Goal: Task Accomplishment & Management: Use online tool/utility

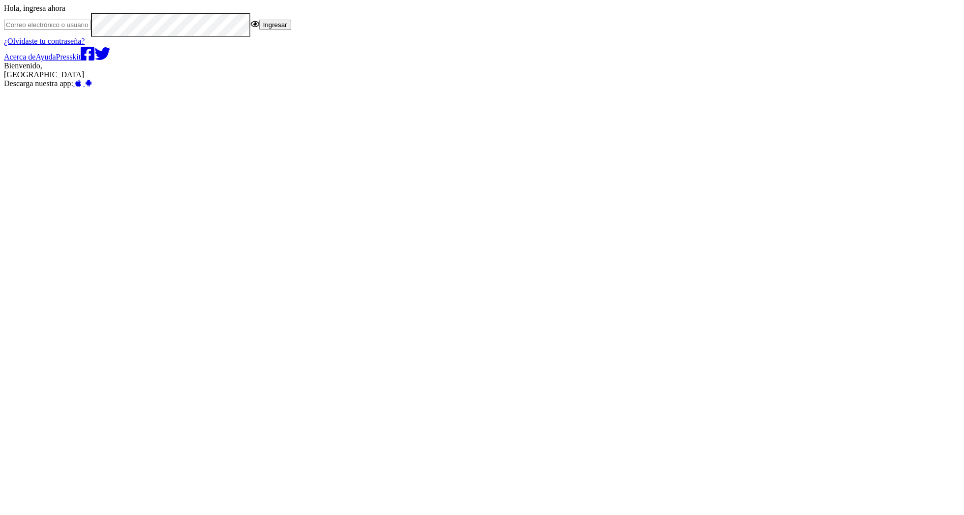
type input "edoo.cig"
click at [291, 30] on button "Ingresar" at bounding box center [275, 25] width 32 height 10
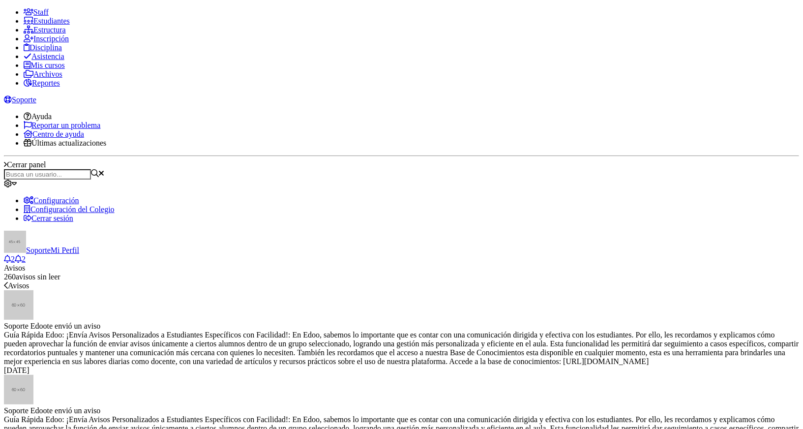
click at [66, 34] on link "Estructura" at bounding box center [45, 30] width 42 height 8
click at [52, 88] on ul "Staff Estudiantes Estructura Inscripción Disciplina Asistencia Mis cursos Archi…" at bounding box center [401, 48] width 795 height 80
click at [52, 87] on link "Reportes" at bounding box center [42, 83] width 36 height 8
type input "tutor"
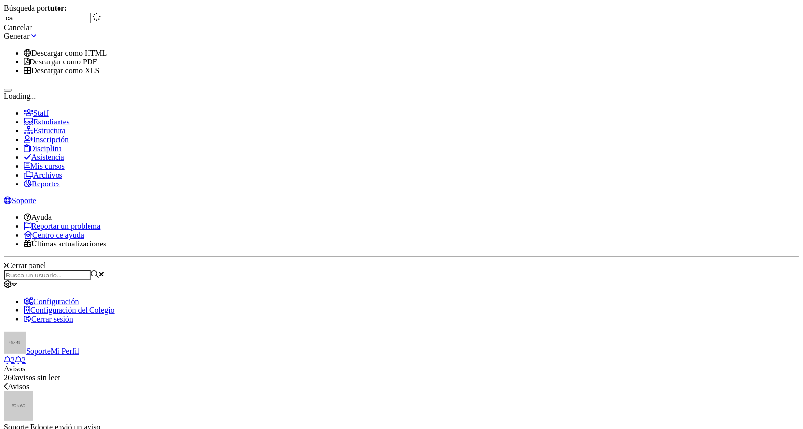
type input "car"
click at [66, 65] on div "Tutor" at bounding box center [35, 60] width 62 height 9
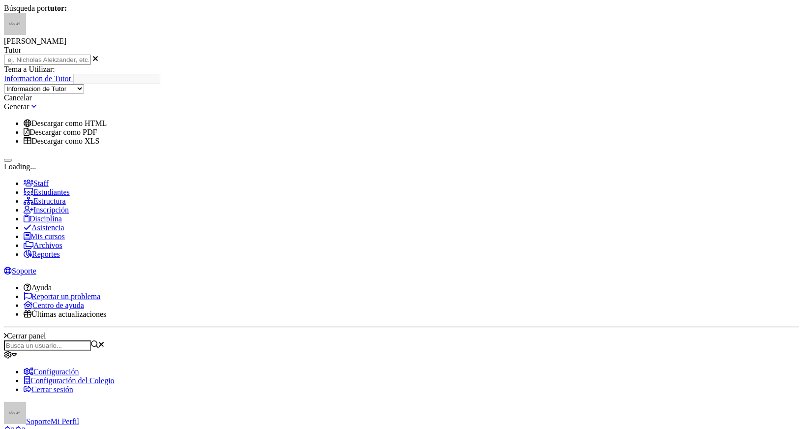
select select "72"
click at [337, 65] on div "Búsqueda por tutor: Oscar Eduardo Cardona Medina Tutor car" at bounding box center [401, 34] width 795 height 61
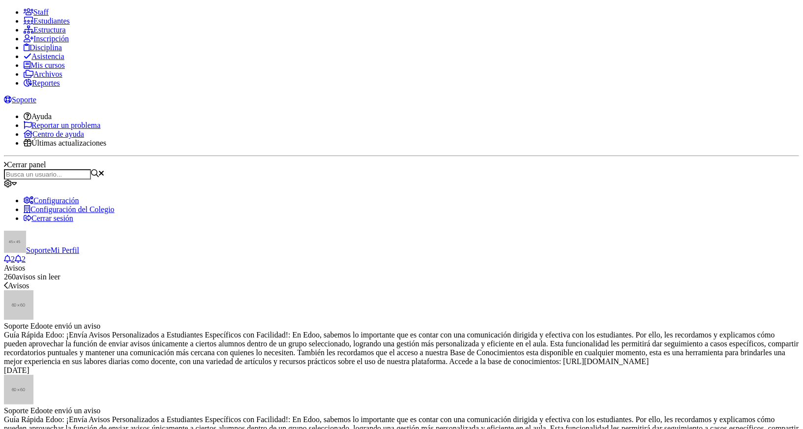
type input "TUTOR"
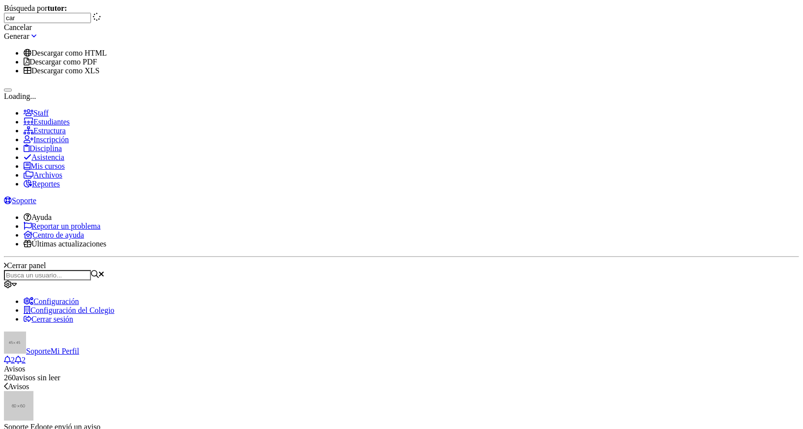
type input "[PERSON_NAME]"
click at [66, 98] on div "[PERSON_NAME]" at bounding box center [35, 93] width 62 height 9
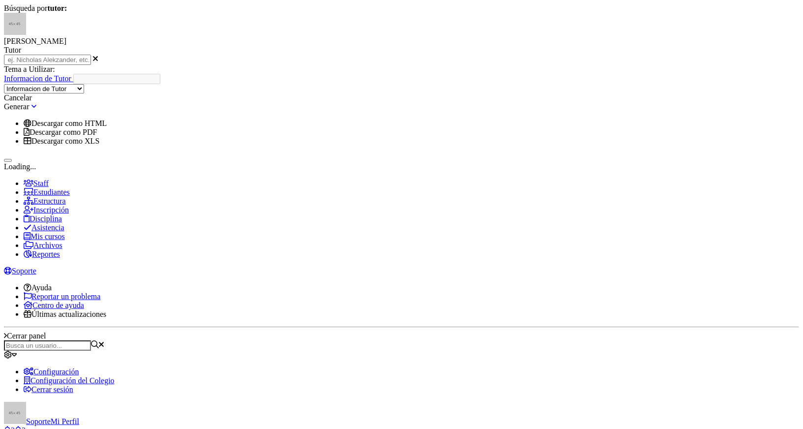
scroll to position [16, 0]
select select "73"
click at [36, 110] on icon at bounding box center [33, 106] width 5 height 8
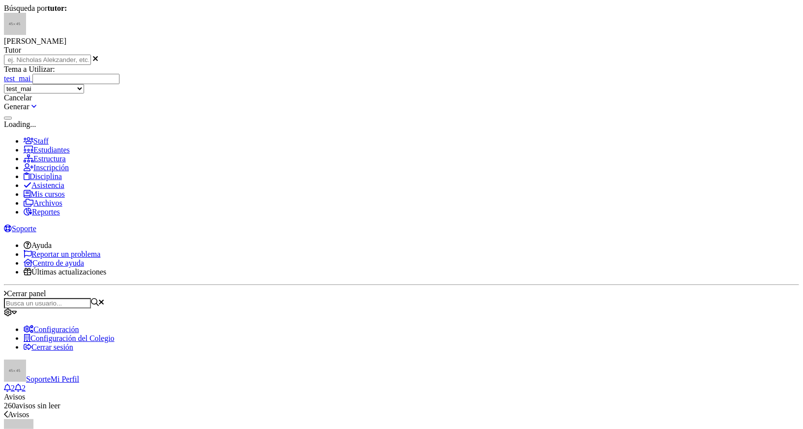
click at [480, 55] on div "[PERSON_NAME]" at bounding box center [401, 34] width 795 height 42
click at [505, 55] on div "[PERSON_NAME]" at bounding box center [401, 34] width 795 height 42
click at [510, 55] on div "[PERSON_NAME]" at bounding box center [401, 34] width 795 height 42
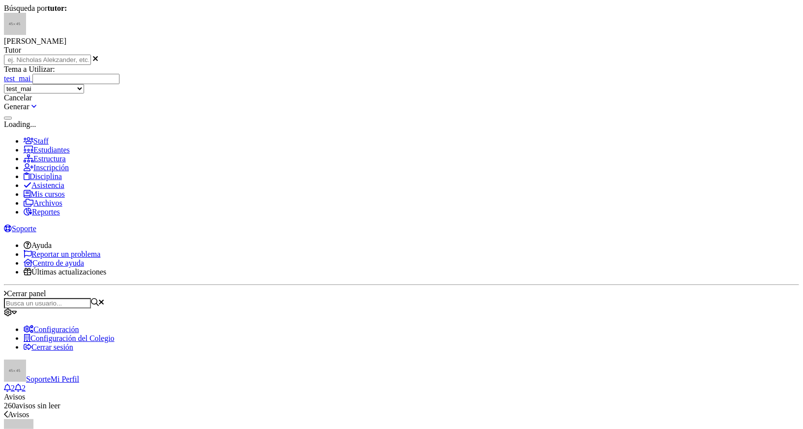
click at [98, 62] on icon at bounding box center [95, 59] width 5 height 8
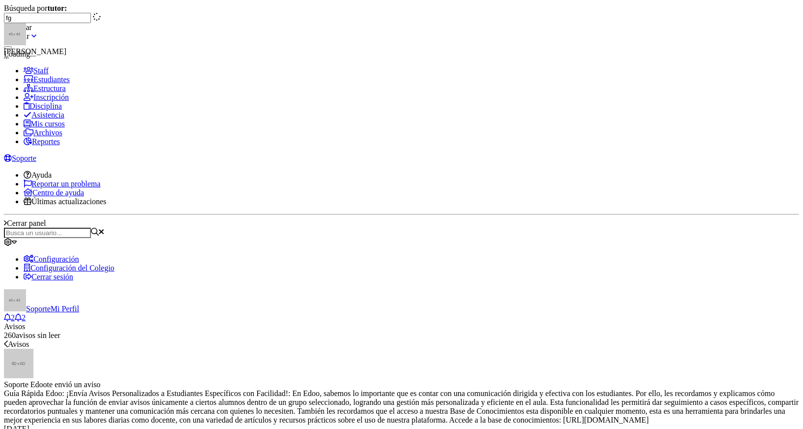
type input "f"
type input "[PERSON_NAME]"
click at [66, 56] on div "[PERSON_NAME]" at bounding box center [35, 51] width 62 height 9
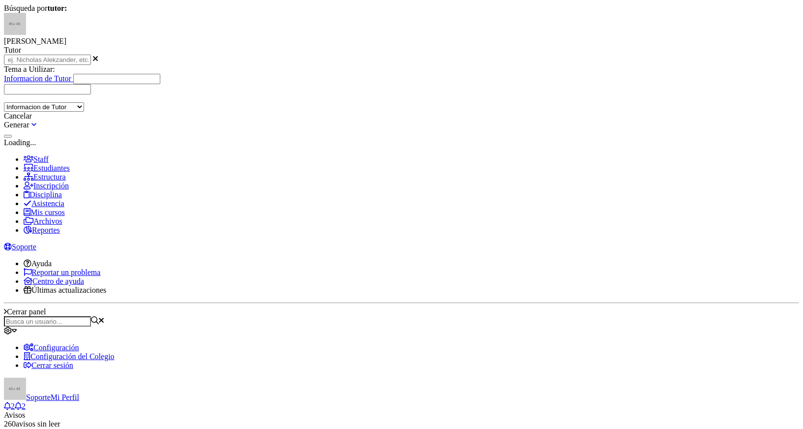
click at [36, 129] on link at bounding box center [33, 125] width 5 height 8
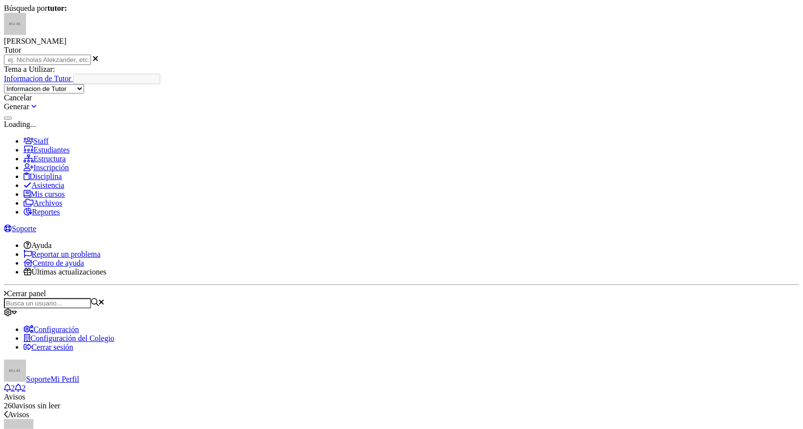
select select "73"
click at [511, 55] on div "[PERSON_NAME]" at bounding box center [401, 34] width 795 height 42
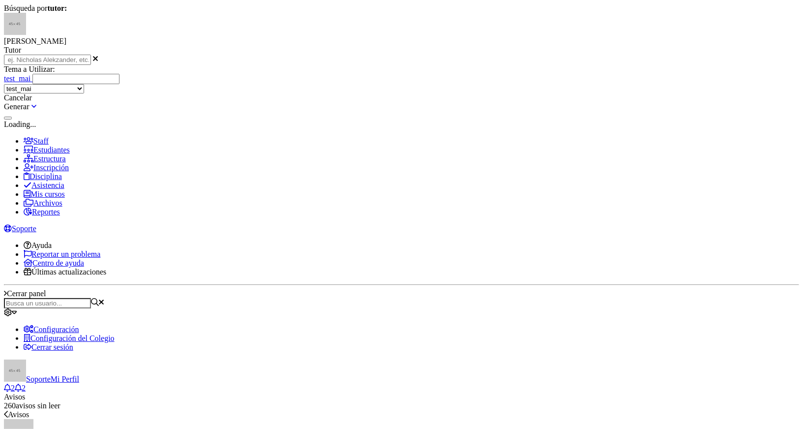
click at [511, 55] on div "[PERSON_NAME]" at bounding box center [401, 34] width 795 height 42
click at [98, 62] on icon at bounding box center [95, 59] width 5 height 8
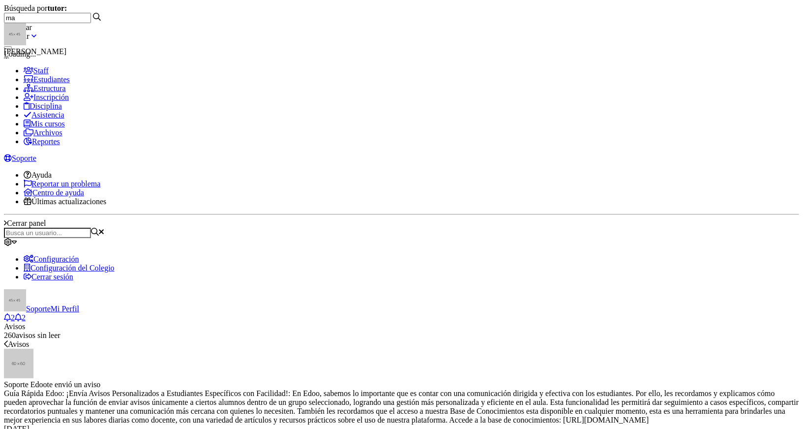
type input "m"
type input "j"
type input "[PERSON_NAME]"
click at [66, 65] on div "Tutor" at bounding box center [35, 60] width 62 height 9
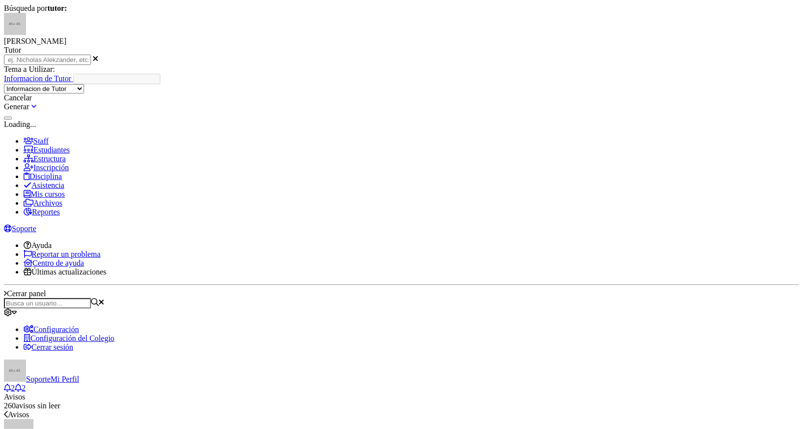
scroll to position [16, 0]
select select "73"
click at [36, 111] on link at bounding box center [33, 106] width 5 height 8
